Goal: Task Accomplishment & Management: Complete application form

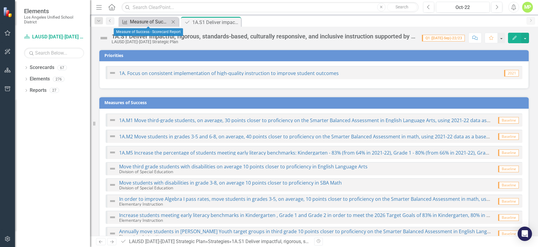
click at [151, 21] on div "Measure of Success - Scorecard Report" at bounding box center [150, 21] width 40 height 7
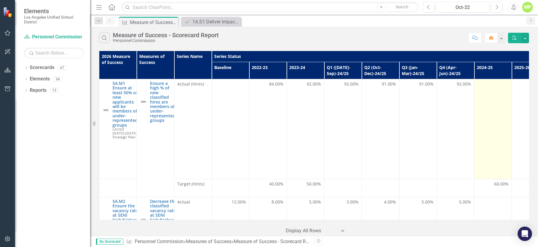
click at [502, 136] on td at bounding box center [492, 129] width 37 height 100
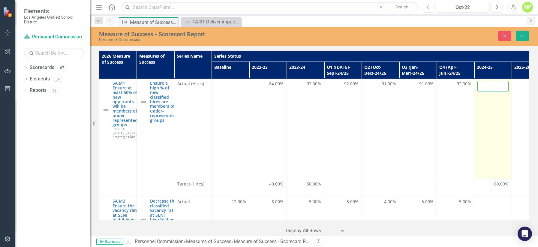
click at [497, 89] on input "number" at bounding box center [492, 86] width 31 height 11
type input "92"
click button "Save" at bounding box center [522, 36] width 13 height 10
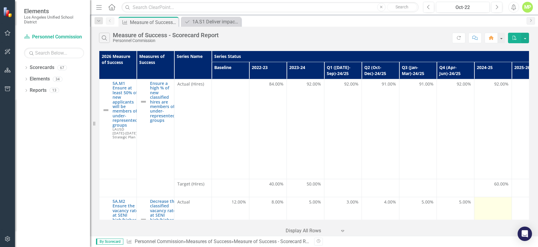
scroll to position [50, 0]
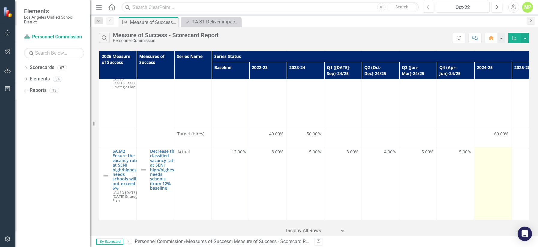
click at [488, 153] on td at bounding box center [492, 194] width 37 height 94
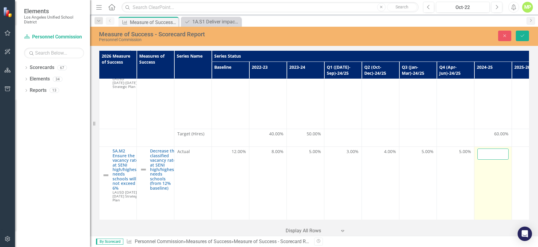
click at [490, 148] on input "number" at bounding box center [492, 153] width 31 height 11
type input "5"
click button "Save" at bounding box center [522, 36] width 13 height 10
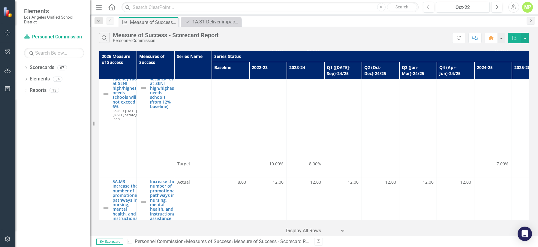
scroll to position [139, 0]
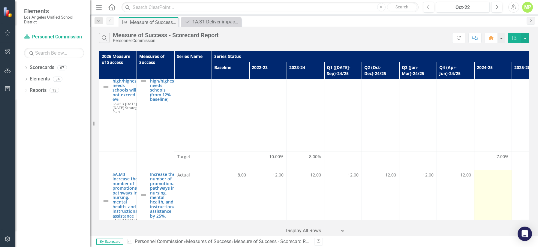
click at [492, 170] on td at bounding box center [492, 201] width 37 height 62
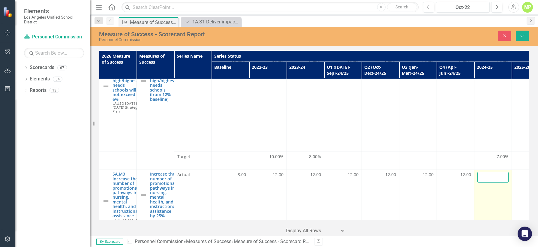
click at [492, 172] on input "number" at bounding box center [492, 177] width 31 height 11
type input "12"
click button "Save" at bounding box center [522, 36] width 13 height 10
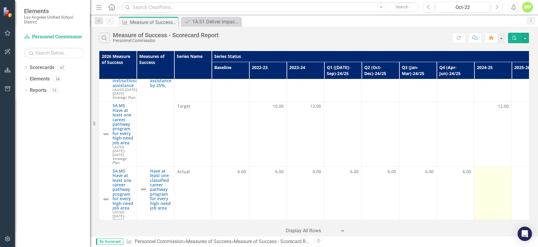
scroll to position [310, 0]
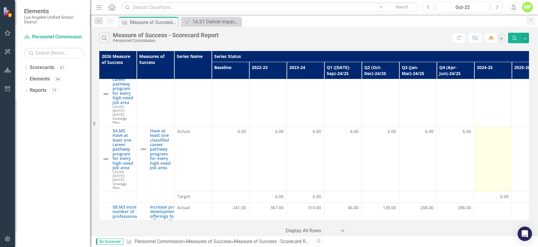
click at [492, 132] on td at bounding box center [492, 158] width 37 height 65
click at [493, 126] on td at bounding box center [492, 158] width 37 height 65
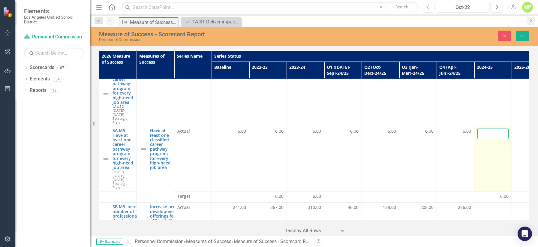
click at [493, 128] on input "number" at bounding box center [492, 133] width 31 height 11
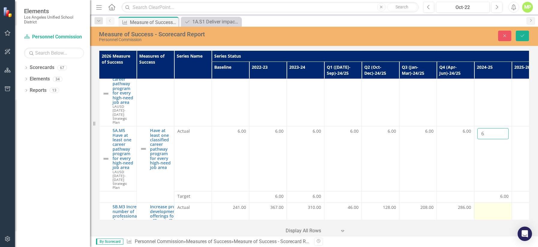
type input "6"
click at [497, 204] on div at bounding box center [492, 207] width 31 height 7
click at [488, 204] on input "number" at bounding box center [492, 209] width 31 height 11
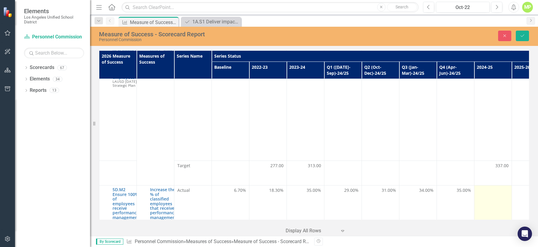
scroll to position [482, 0]
type input "282"
click at [490, 186] on input "number" at bounding box center [492, 191] width 31 height 11
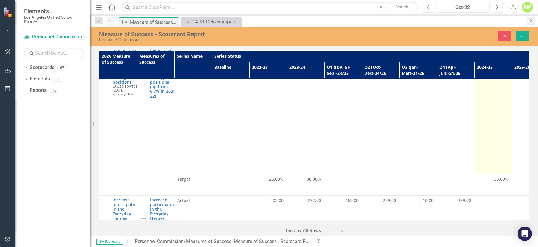
scroll to position [651, 0]
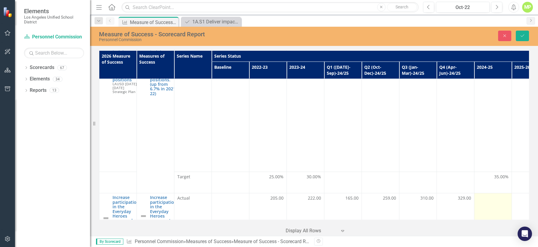
type input "32"
click at [490, 195] on input "number" at bounding box center [492, 200] width 31 height 11
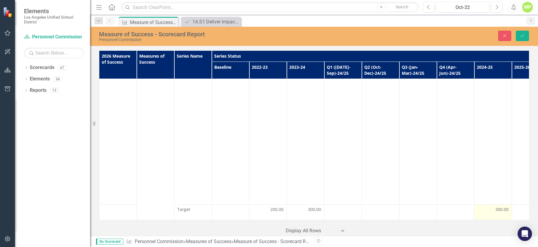
scroll to position [985, 0]
type input "326"
click at [522, 37] on icon "Save" at bounding box center [521, 36] width 5 height 4
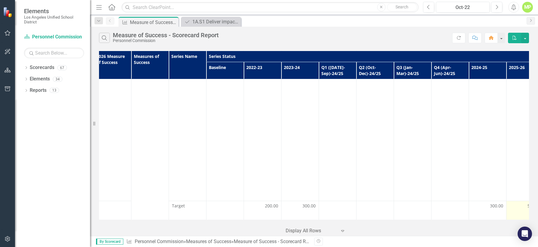
scroll to position [985, 0]
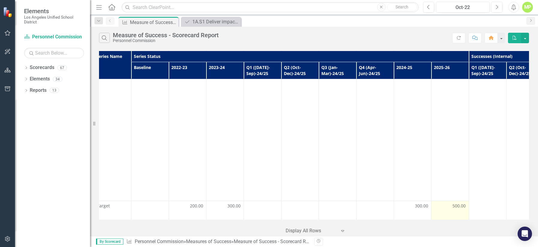
click at [457, 203] on span "500.00" at bounding box center [458, 206] width 13 height 6
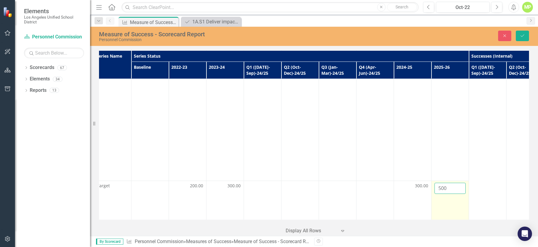
click at [442, 183] on input "500" at bounding box center [449, 188] width 31 height 11
drag, startPoint x: 442, startPoint y: 130, endPoint x: 433, endPoint y: 130, distance: 9.6
click at [434, 181] on td "500" at bounding box center [449, 229] width 37 height 96
type input "400"
click button "Save" at bounding box center [522, 36] width 13 height 10
